Goal: Information Seeking & Learning: Learn about a topic

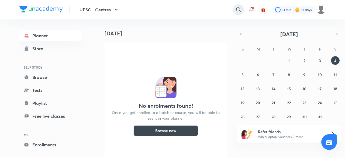
click at [239, 10] on icon at bounding box center [238, 9] width 6 height 6
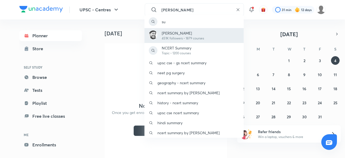
type input "[PERSON_NAME]"
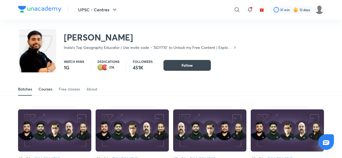
click at [49, 91] on div "Courses" at bounding box center [46, 88] width 14 height 5
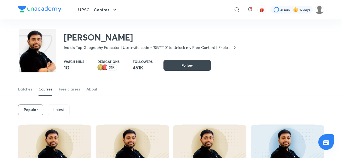
click at [63, 106] on div "Latest" at bounding box center [59, 109] width 22 height 11
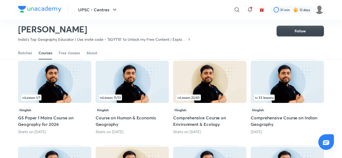
scroll to position [49, 0]
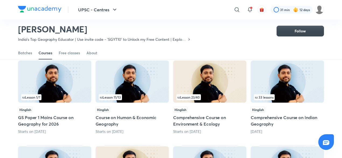
click at [273, 68] on img at bounding box center [287, 81] width 73 height 42
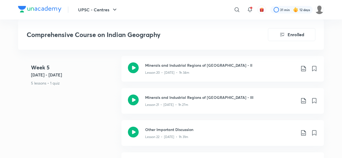
scroll to position [1101, 0]
click at [131, 95] on icon at bounding box center [133, 100] width 11 height 11
click at [181, 95] on h3 "Minerals and Industrial Regions of [GEOGRAPHIC_DATA] - III" at bounding box center [220, 98] width 151 height 6
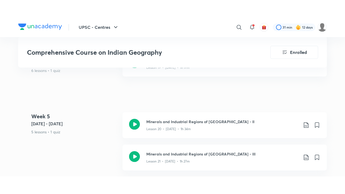
scroll to position [1066, 0]
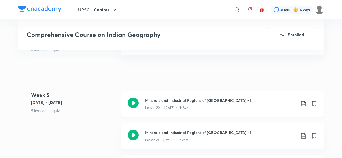
click at [187, 103] on div "Lesson 20 • [DATE] • 1h 34m" at bounding box center [220, 106] width 151 height 7
